Goal: Task Accomplishment & Management: Manage account settings

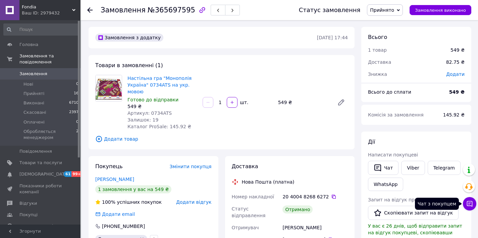
click at [472, 202] on icon at bounding box center [469, 203] width 7 height 7
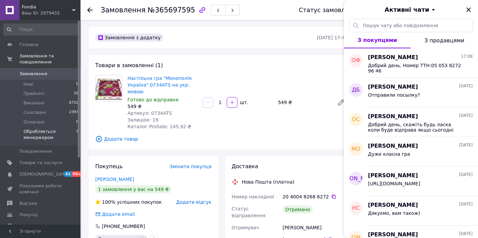
click at [43, 136] on span "Обробляється менеджером" at bounding box center [49, 134] width 53 height 12
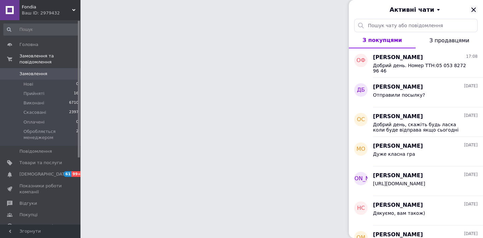
click at [474, 6] on icon "Закрити" at bounding box center [473, 10] width 8 height 8
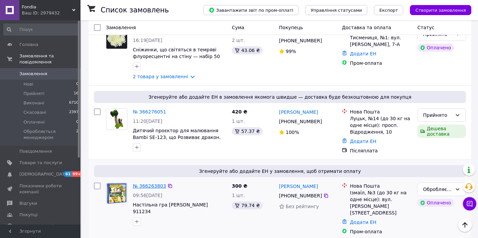
click at [150, 183] on link "№ 366263803" at bounding box center [149, 185] width 33 height 5
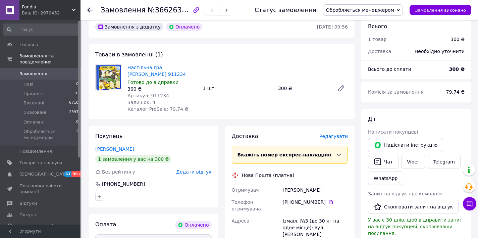
scroll to position [186, 0]
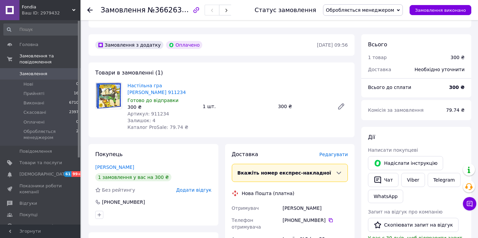
click at [161, 8] on span "№366263803" at bounding box center [171, 10] width 48 height 8
copy span "366263803"
drag, startPoint x: 159, startPoint y: 79, endPoint x: 126, endPoint y: 72, distance: 33.7
click at [126, 81] on div "Настільна гра Arial Пірати 911234 Готово до відправки 300 ₴ Артикул: 911234 Зал…" at bounding box center [162, 106] width 75 height 51
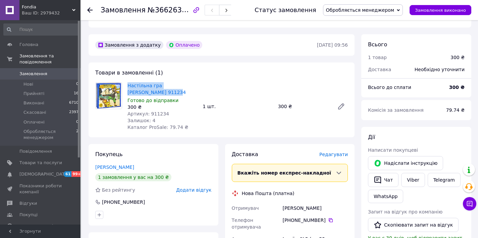
copy link "Настільна гра [PERSON_NAME] 911234"
click at [152, 111] on span "Артикул: 911234" at bounding box center [148, 113] width 42 height 5
copy span "911234"
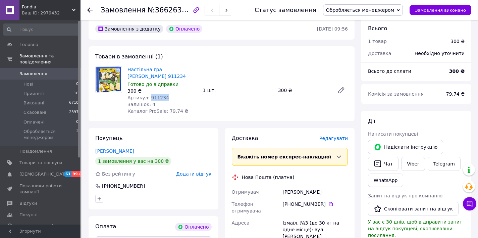
scroll to position [235, 0]
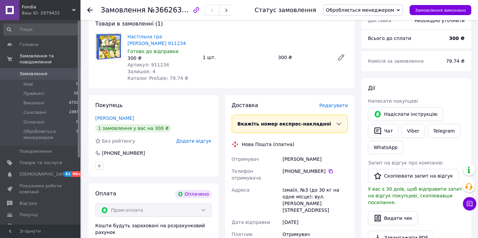
click at [287, 184] on div "Ізмаїл, №3 (до 30 кг на одне місце): вул. [PERSON_NAME][STREET_ADDRESS]" at bounding box center [315, 200] width 68 height 32
copy div "Ізмаїл"
click at [305, 153] on div "[PERSON_NAME]" at bounding box center [315, 159] width 68 height 12
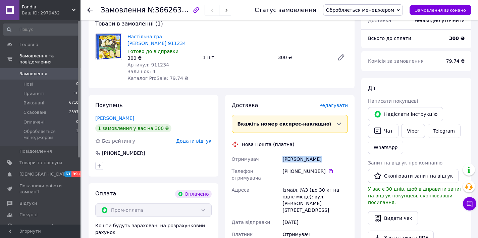
click at [305, 153] on div "[PERSON_NAME]" at bounding box center [315, 159] width 68 height 12
copy div "[PERSON_NAME]"
click at [328, 169] on icon at bounding box center [330, 171] width 4 height 4
click at [155, 62] on span "Артикул: 911234" at bounding box center [148, 64] width 42 height 5
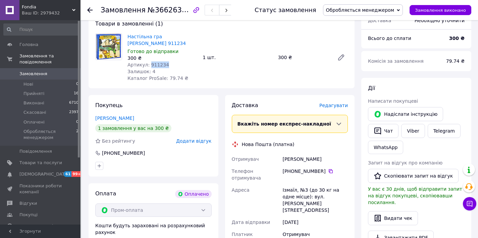
copy span "911234"
click at [37, 163] on span "Товари та послуги" at bounding box center [40, 163] width 43 height 6
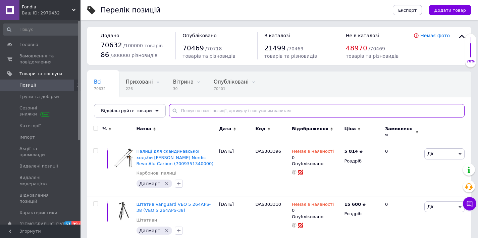
click at [190, 112] on input "text" at bounding box center [316, 110] width 295 height 13
paste input "911234"
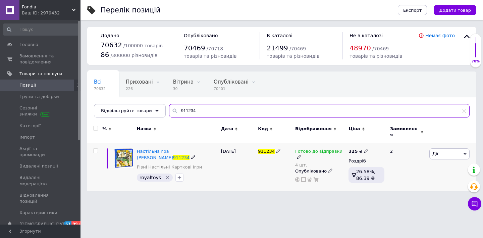
type input "911234"
click at [364, 148] on icon at bounding box center [366, 150] width 4 height 4
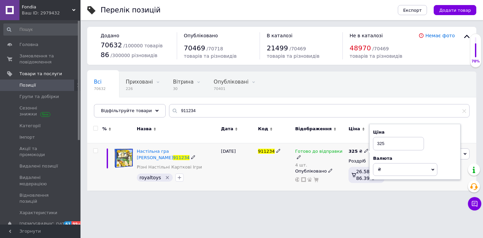
click at [398, 138] on input "325" at bounding box center [398, 143] width 51 height 13
click at [285, 182] on div "911234" at bounding box center [274, 166] width 37 height 47
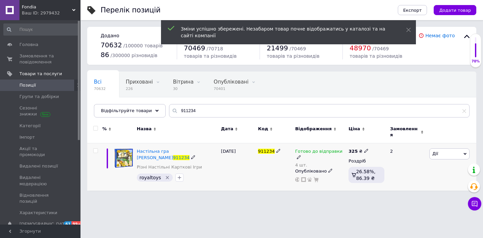
click at [364, 148] on icon at bounding box center [366, 150] width 4 height 4
click at [382, 142] on input "325" at bounding box center [398, 143] width 51 height 13
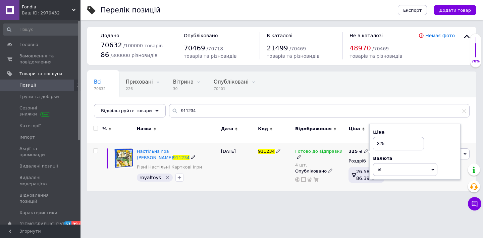
click at [382, 142] on input "325" at bounding box center [398, 143] width 51 height 13
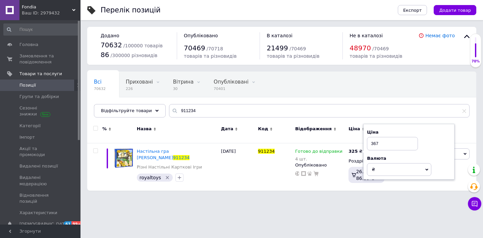
type input "367"
click at [253, 197] on html "Fondia Ваш ID: 2979432 Сайт [PERSON_NAME] покупця Перевірити стан системи Сторі…" at bounding box center [241, 98] width 483 height 197
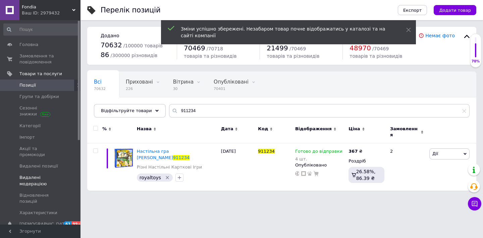
click at [46, 174] on span "Видалені модерацією" at bounding box center [40, 180] width 43 height 12
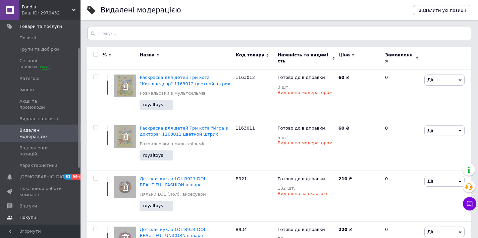
scroll to position [63, 0]
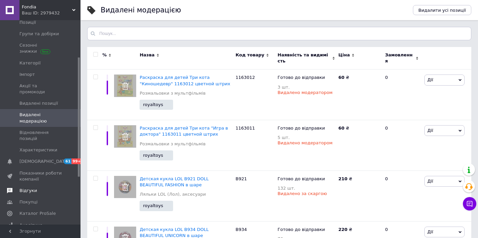
click at [30, 187] on span "Відгуки" at bounding box center [27, 190] width 17 height 6
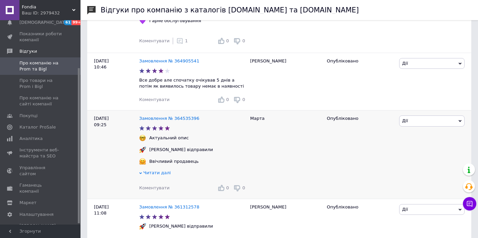
scroll to position [301, 0]
